Goal: Information Seeking & Learning: Learn about a topic

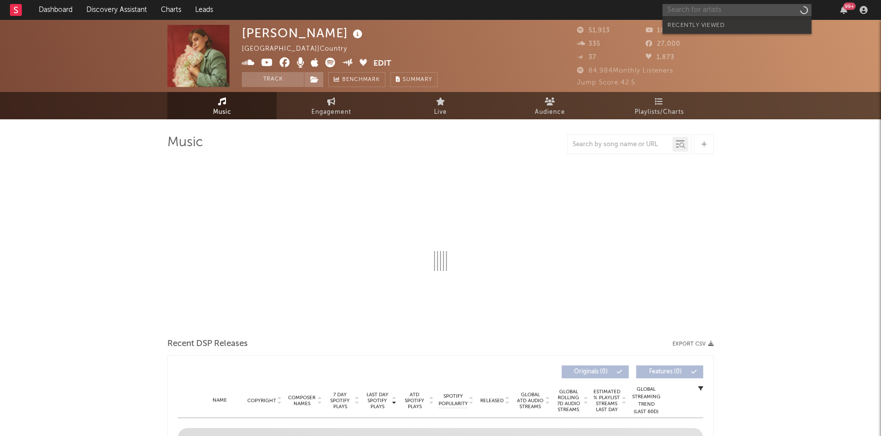
click at [694, 12] on input "text" at bounding box center [737, 10] width 149 height 12
type input "cavet"
select select "6m"
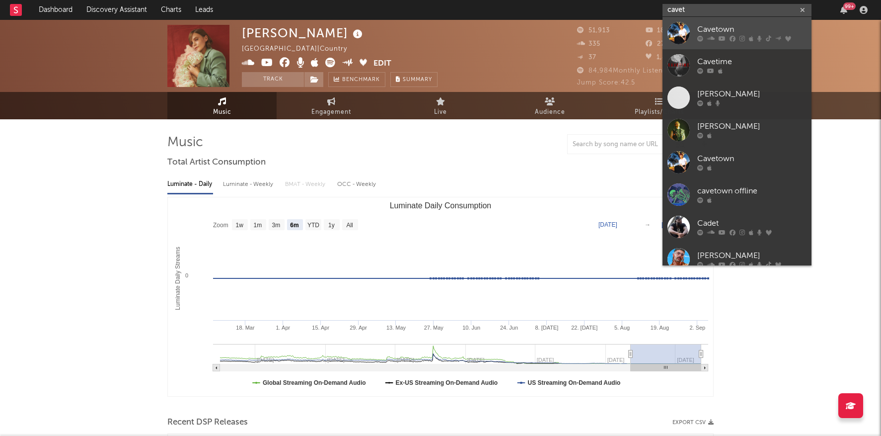
type input "cavet"
click at [699, 31] on div "Cavetown" at bounding box center [751, 30] width 109 height 12
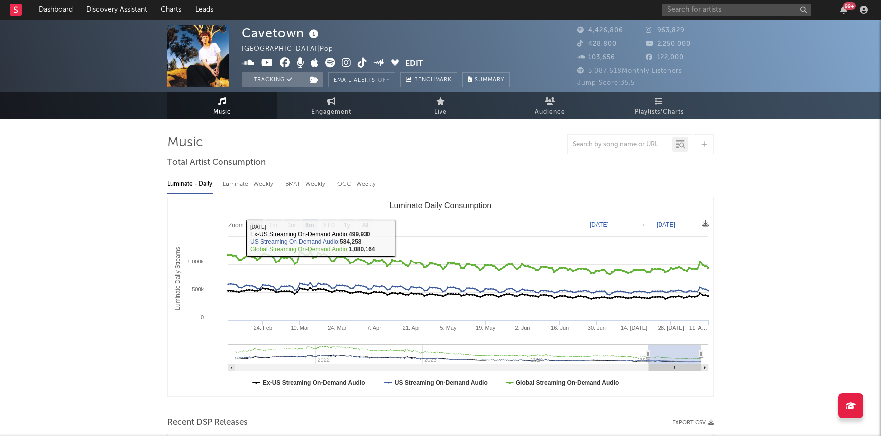
click at [257, 224] on text "1w" at bounding box center [255, 225] width 8 height 7
select select "1w"
type input "[DATE]"
